Goal: Task Accomplishment & Management: Use online tool/utility

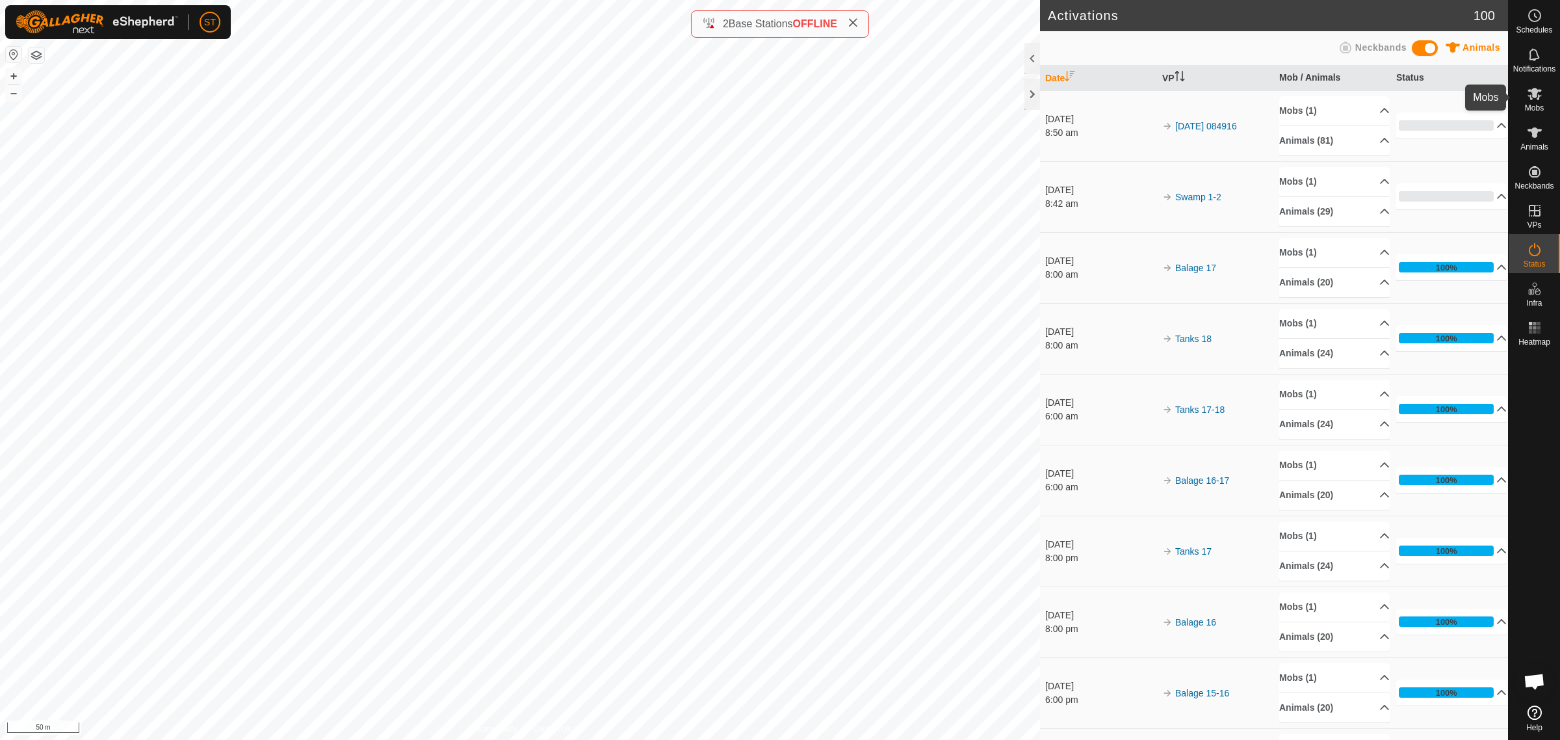
click at [1534, 101] on es-mob-svg-icon at bounding box center [1534, 93] width 23 height 21
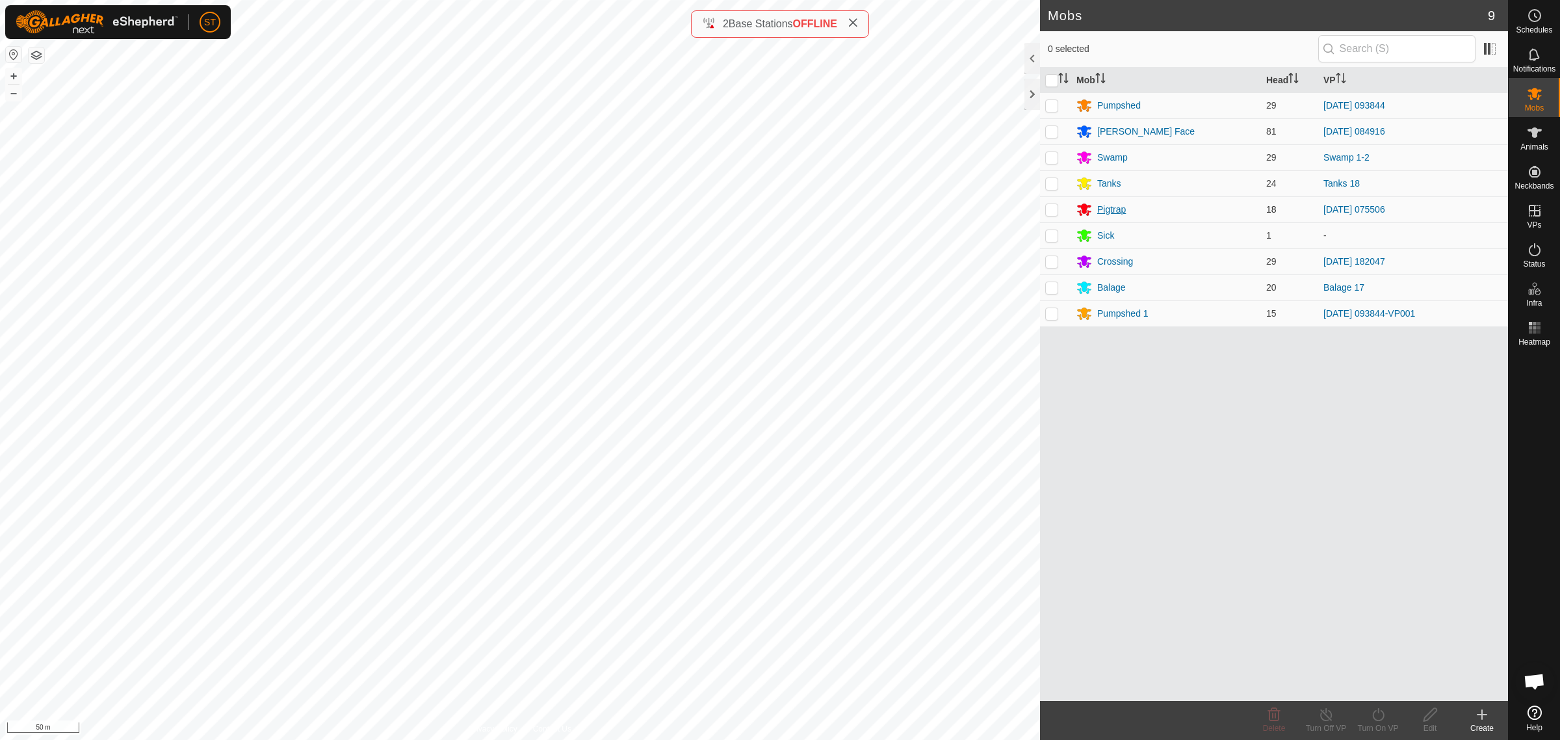
click at [1103, 209] on div "Pigtrap" at bounding box center [1111, 210] width 29 height 14
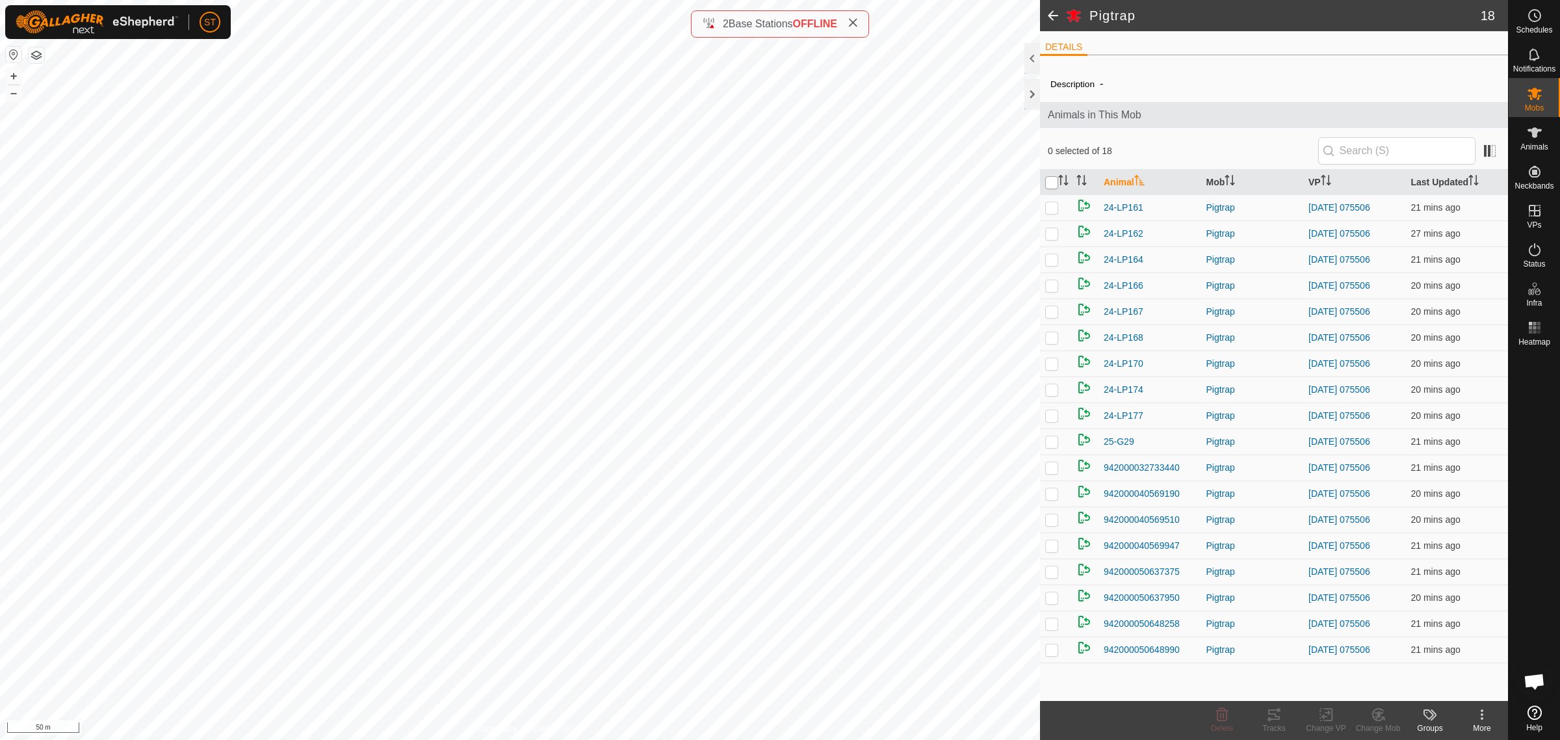
click at [1049, 183] on input "checkbox" at bounding box center [1051, 182] width 13 height 13
checkbox input "true"
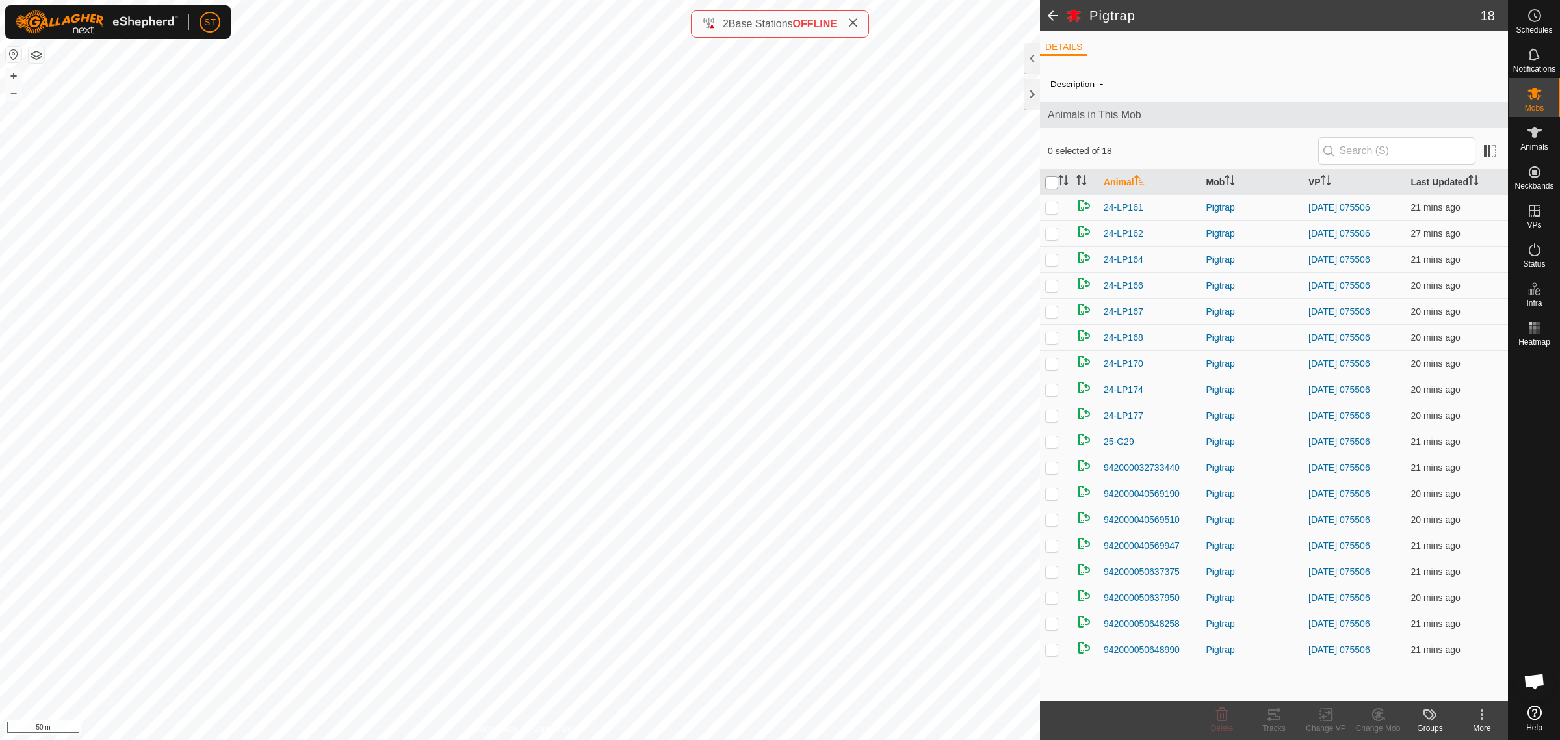
checkbox input "true"
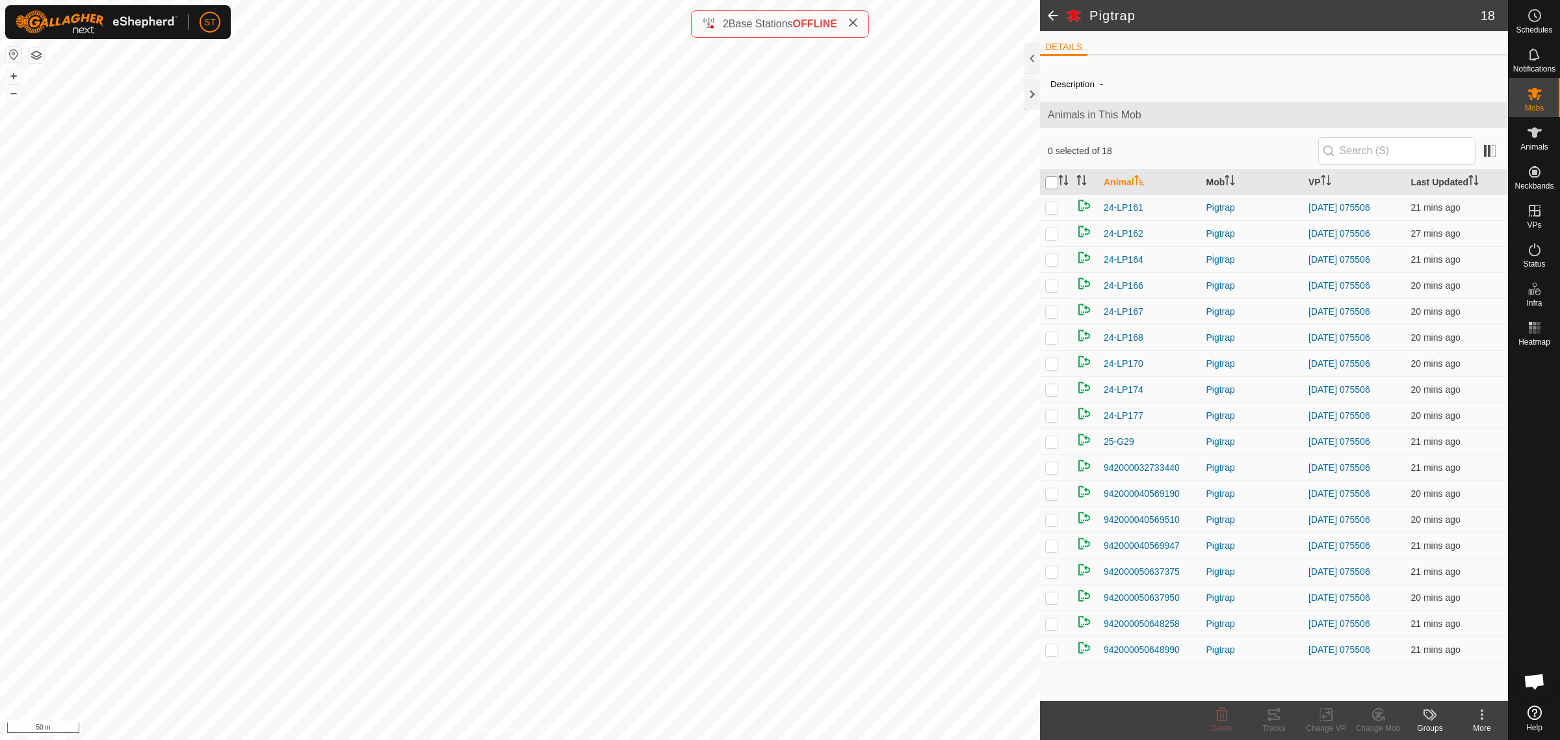
checkbox input "true"
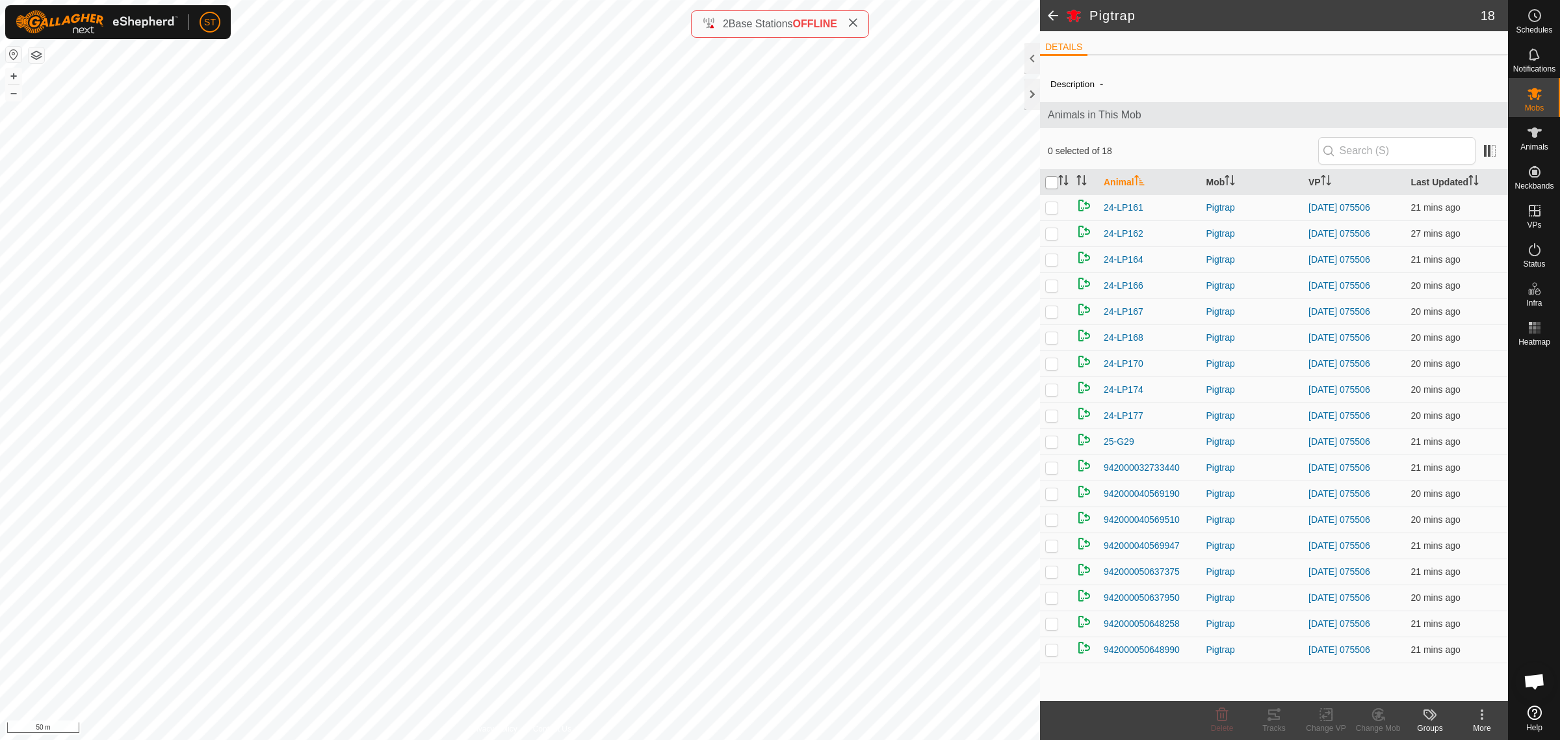
checkbox input "true"
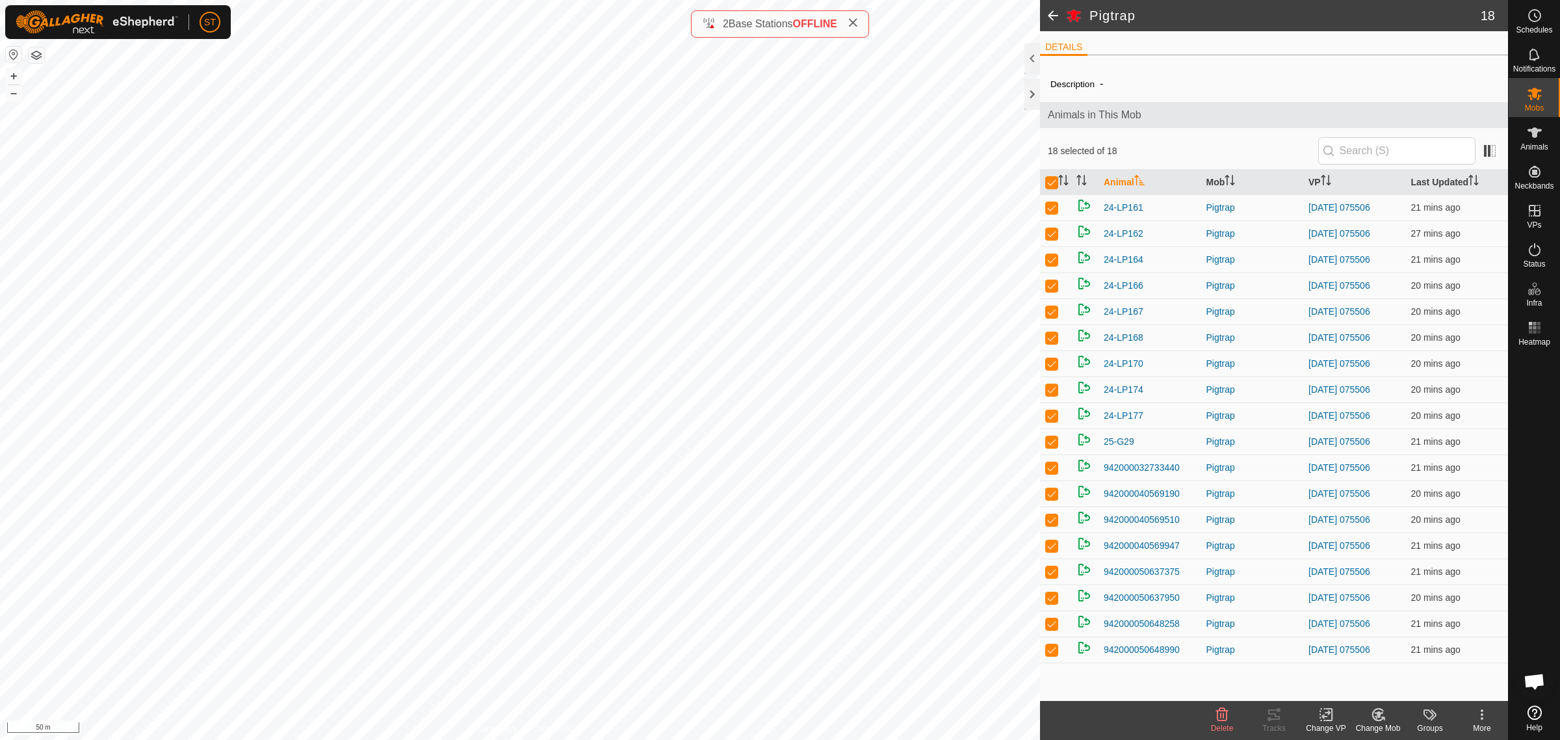
click at [1320, 722] on icon at bounding box center [1327, 715] width 16 height 16
click at [1367, 661] on link "Choose VP..." at bounding box center [1365, 659] width 129 height 26
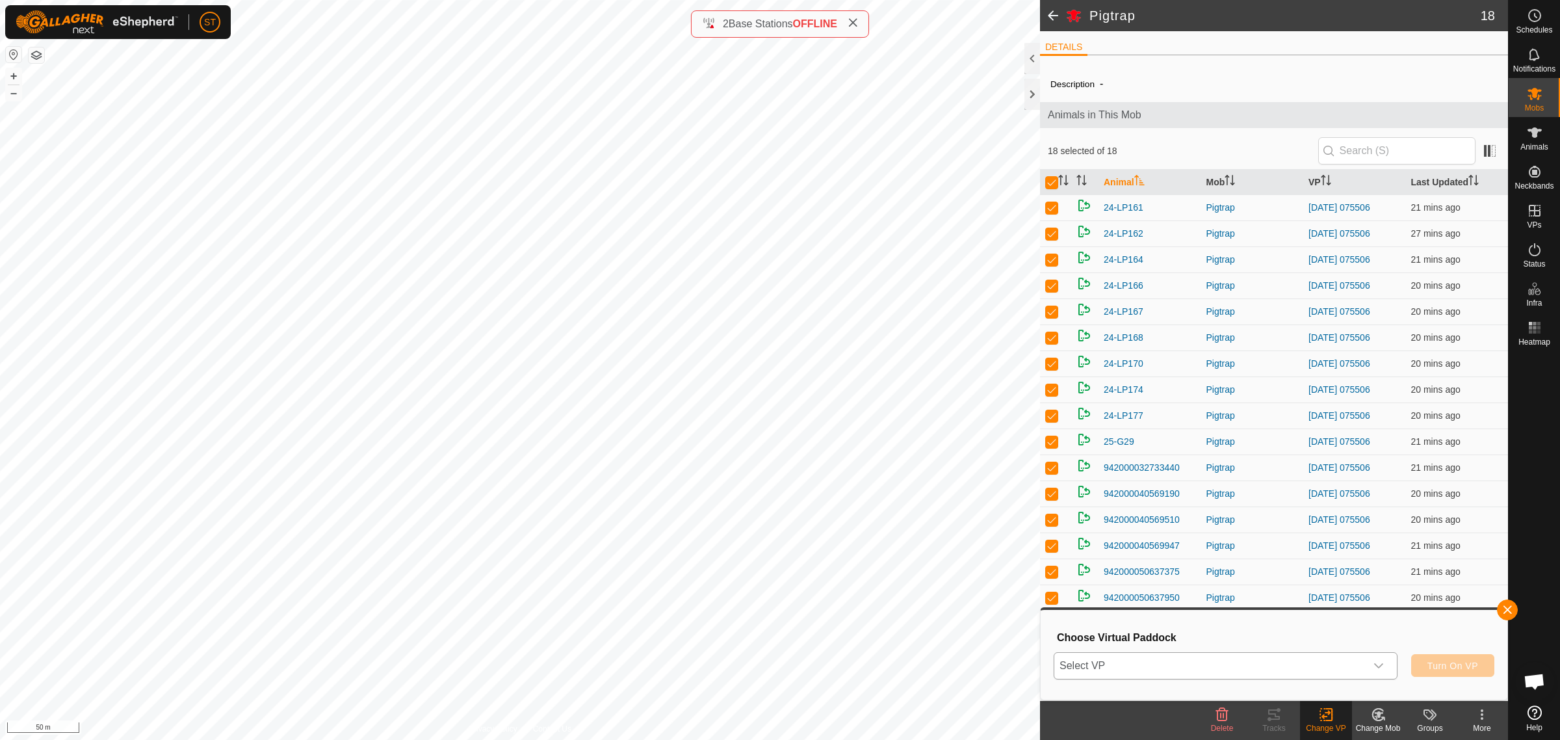
click at [1382, 670] on icon "dropdown trigger" at bounding box center [1379, 666] width 10 height 10
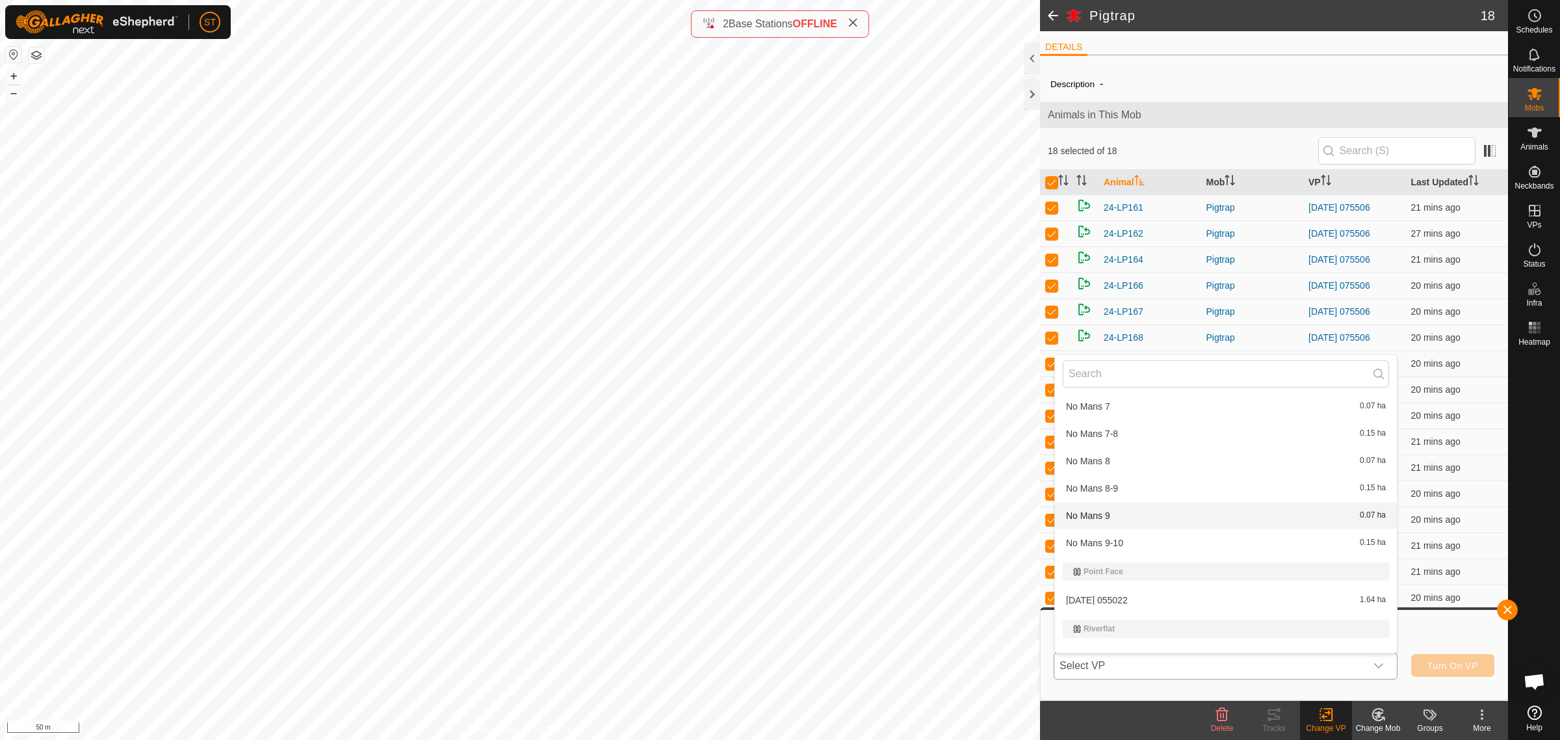
scroll to position [11101, 0]
click at [1116, 586] on li "[DATE] 055022 1.64 ha" at bounding box center [1226, 599] width 342 height 26
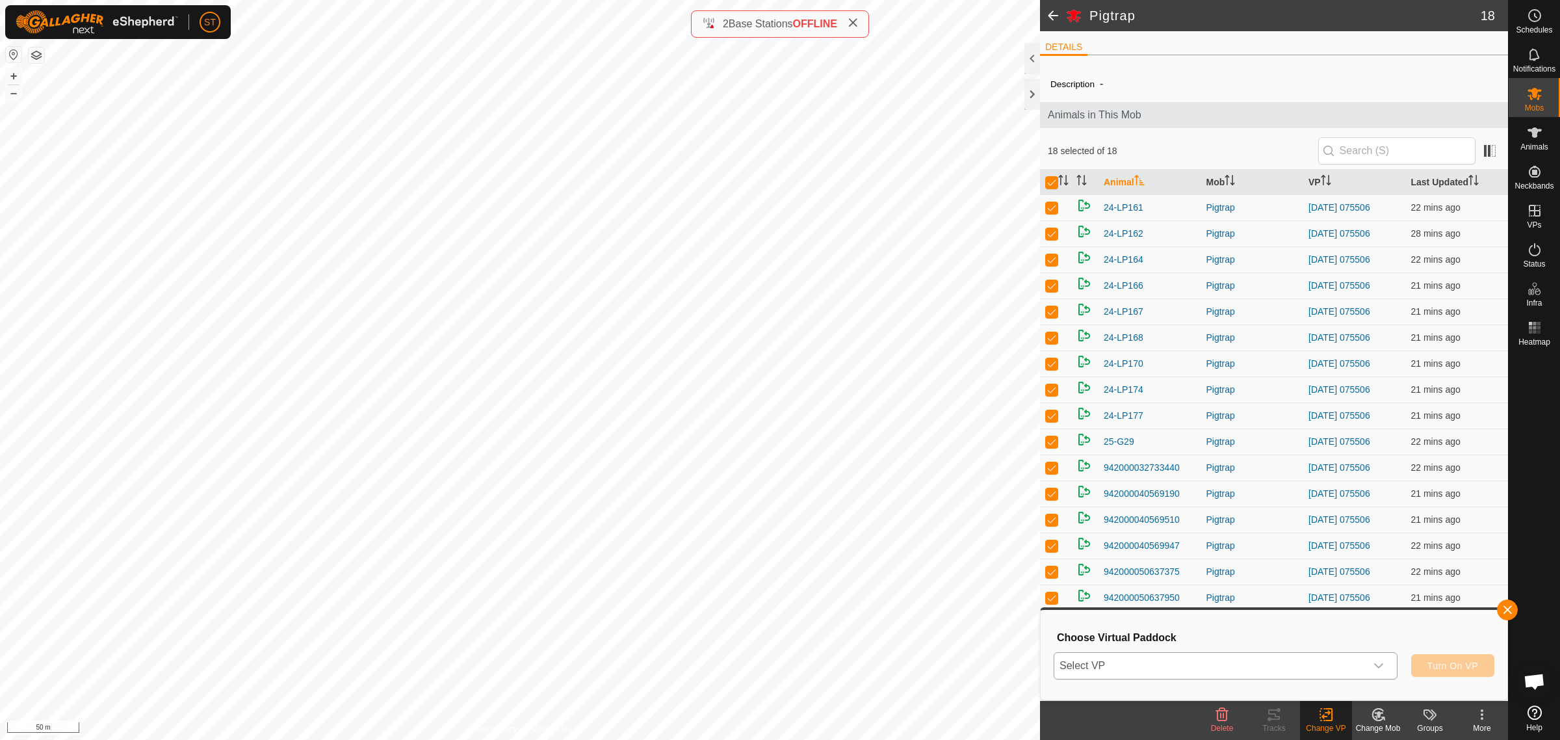
click at [1429, 668] on span "Turn On VP" at bounding box center [1453, 666] width 51 height 10
click at [1379, 667] on icon "dropdown trigger" at bounding box center [1378, 665] width 9 height 5
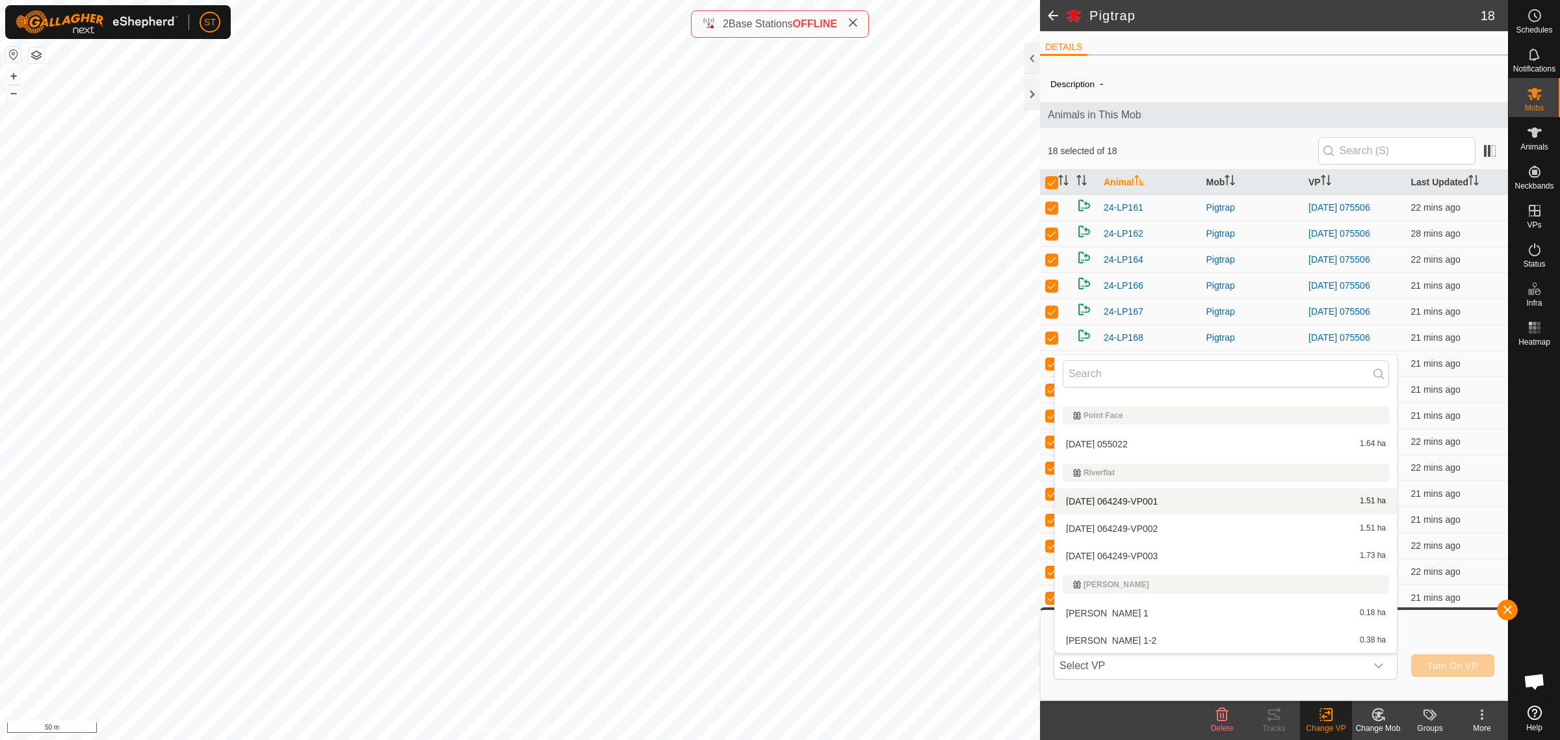
scroll to position [11175, 0]
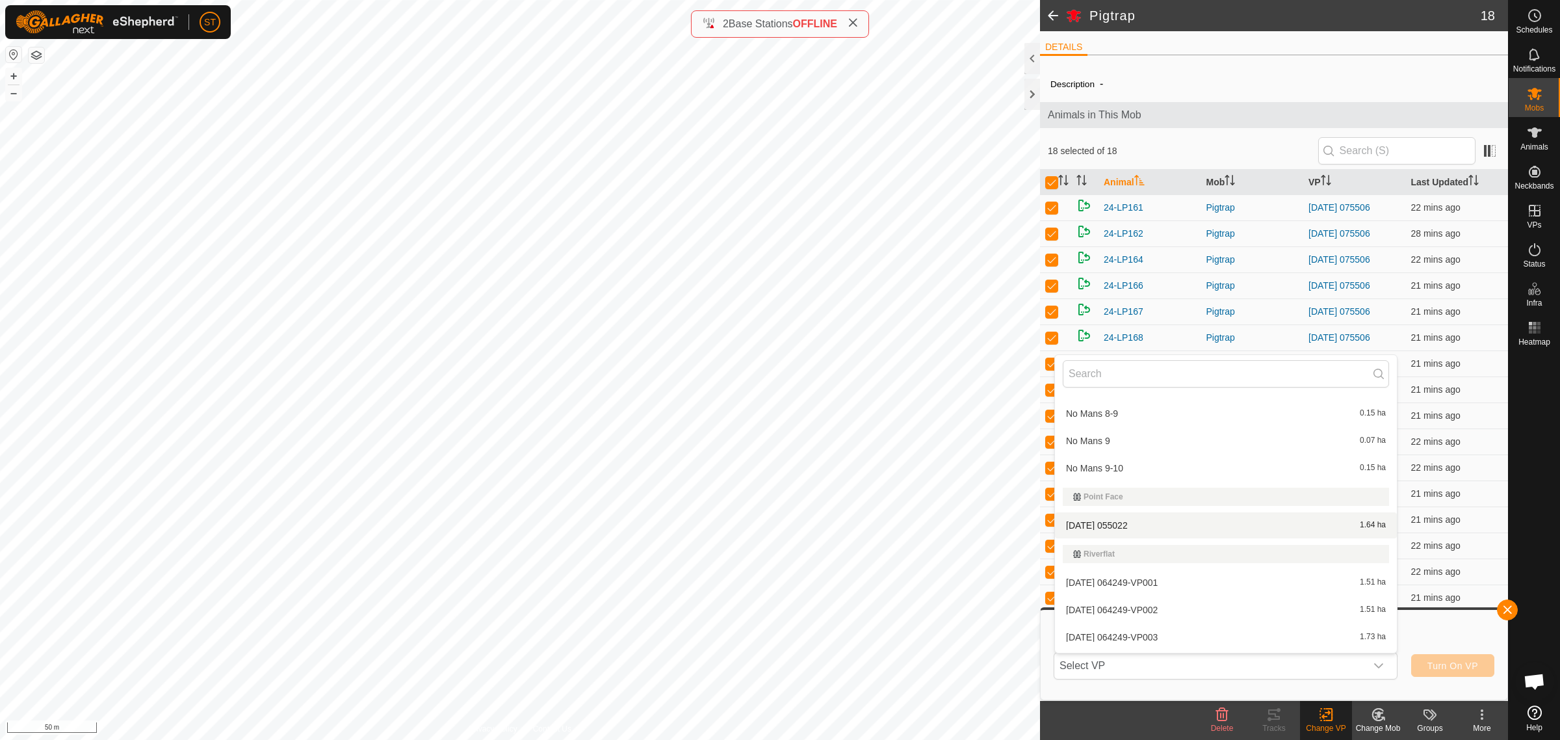
click at [1125, 516] on li "[DATE] 055022 1.64 ha" at bounding box center [1226, 525] width 342 height 26
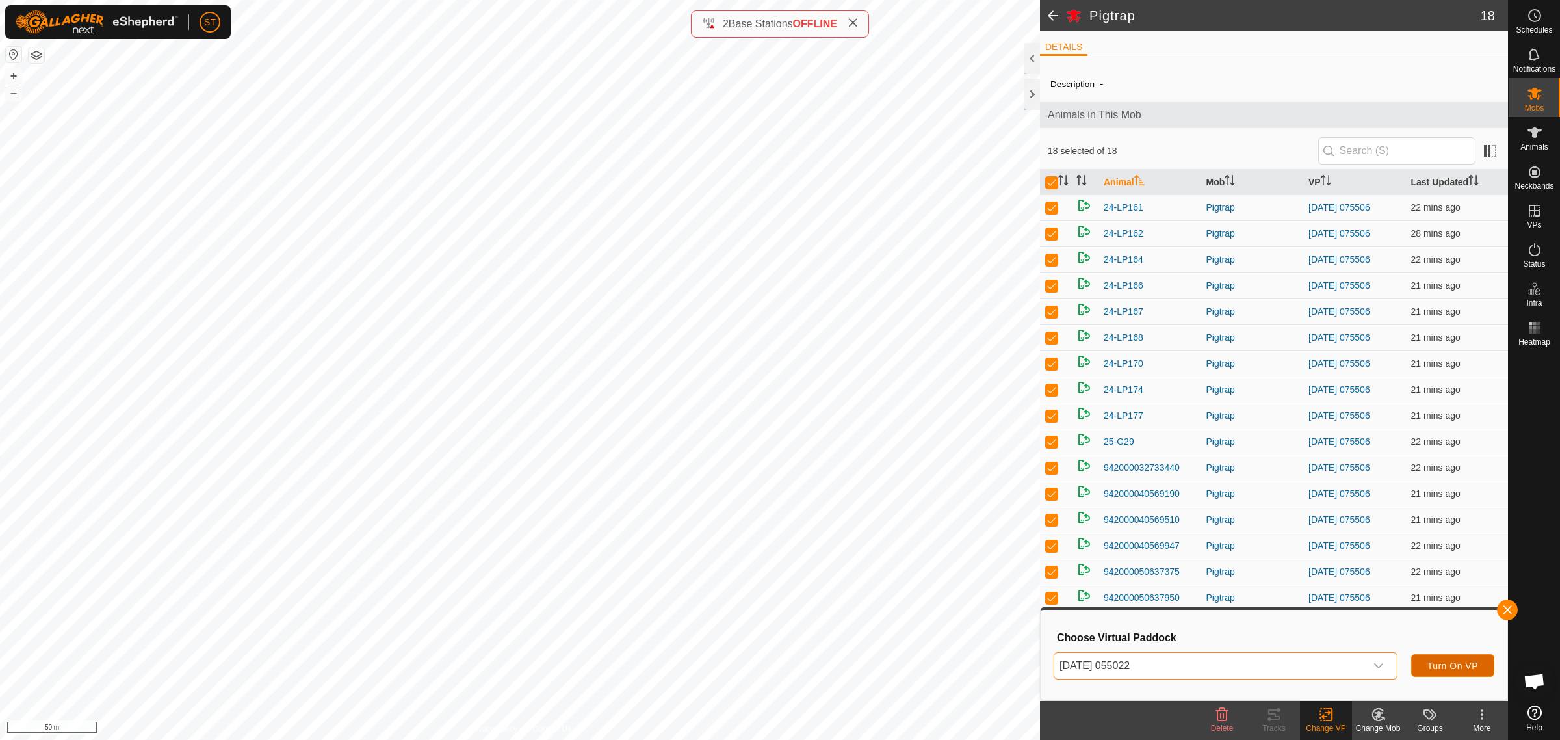
click at [1445, 664] on span "Turn On VP" at bounding box center [1453, 666] width 51 height 10
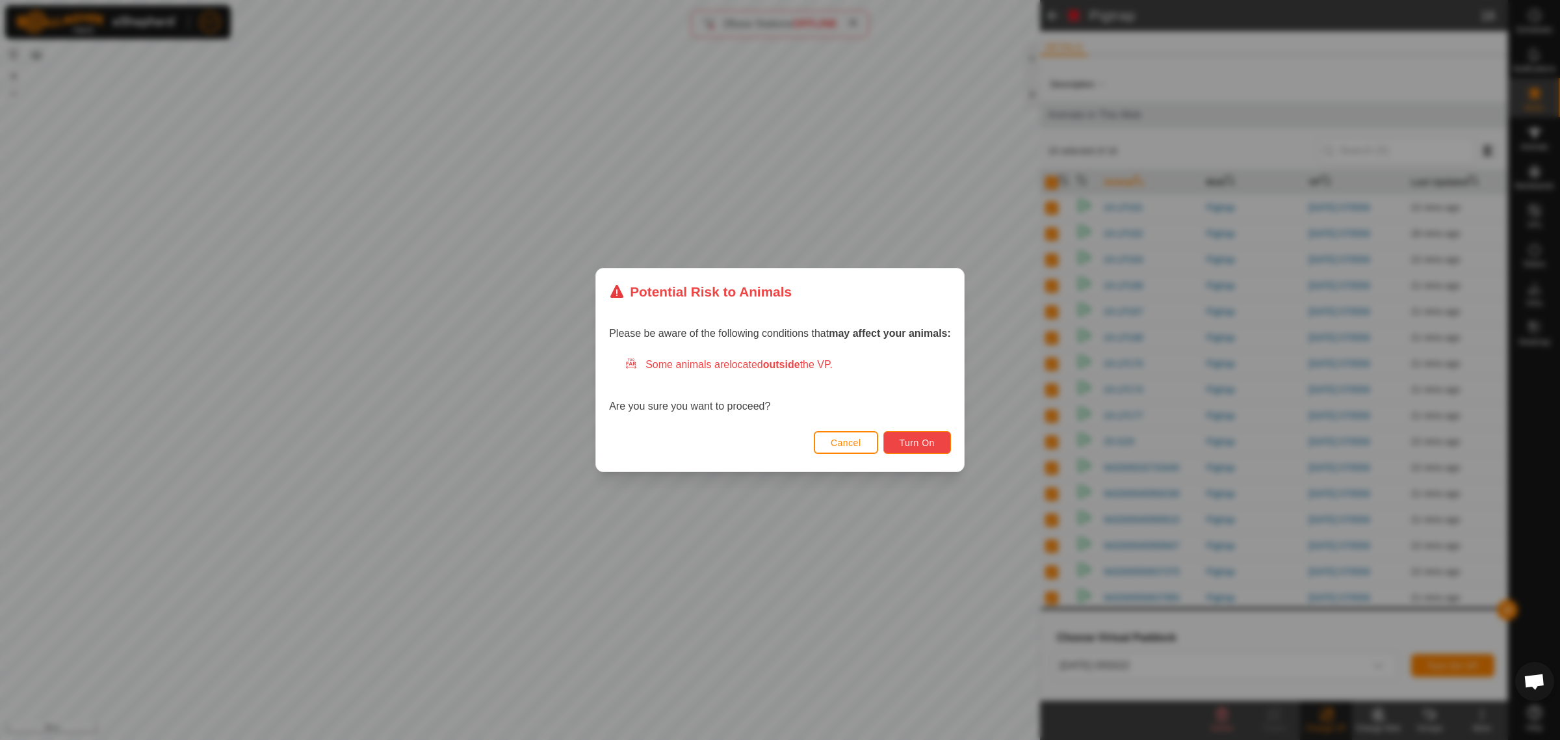
click at [924, 444] on span "Turn On" at bounding box center [917, 443] width 35 height 10
